Goal: Transaction & Acquisition: Obtain resource

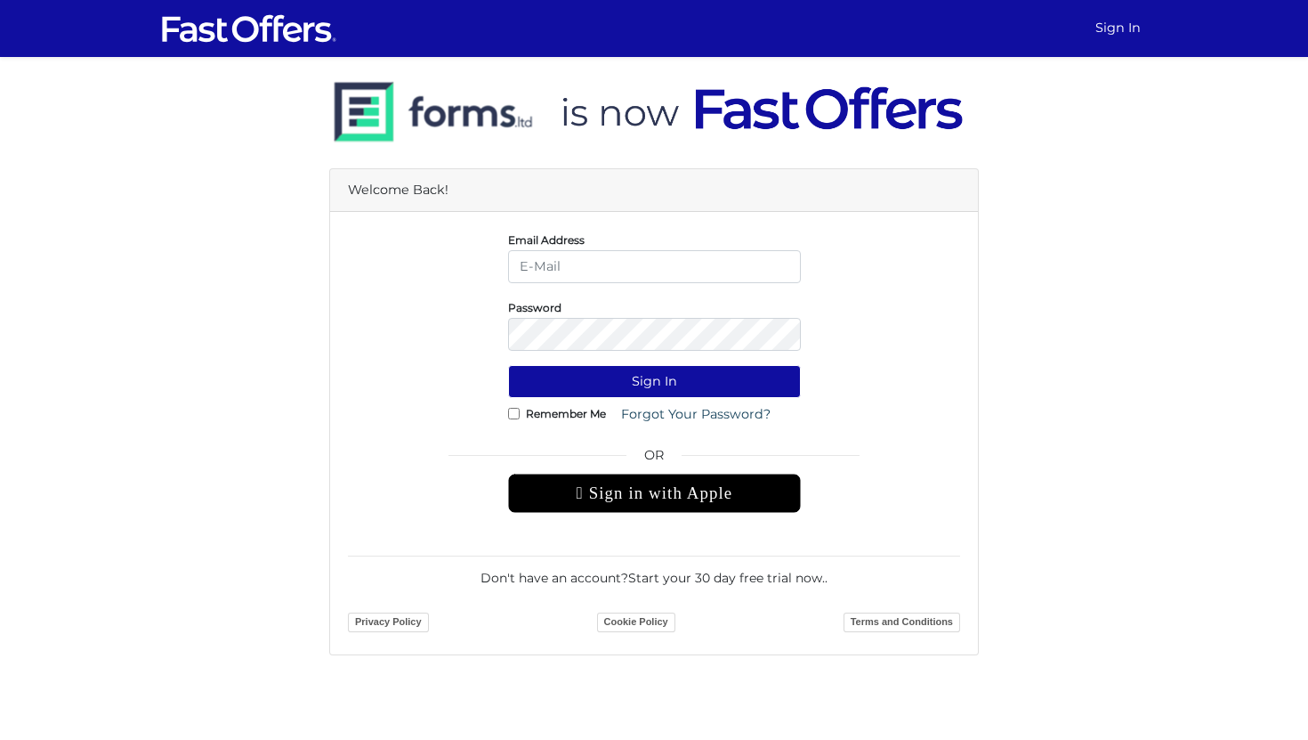
click at [748, 482] on div " Sign in with Apple" at bounding box center [654, 493] width 293 height 39
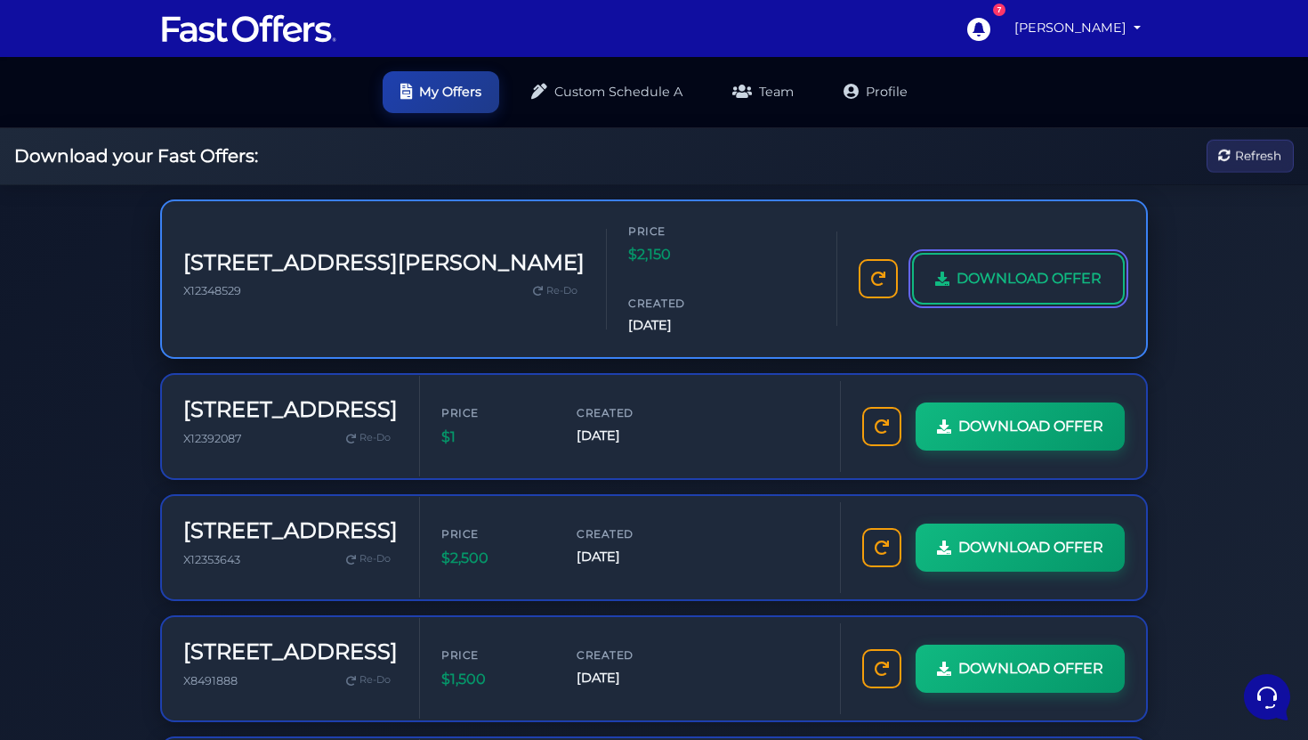
click at [957, 287] on span "DOWNLOAD OFFER" at bounding box center [1029, 278] width 145 height 23
